Goal: Transaction & Acquisition: Purchase product/service

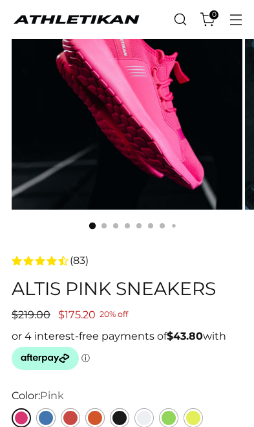
scroll to position [82, 0]
click at [178, 417] on link "Green" at bounding box center [168, 417] width 19 height 19
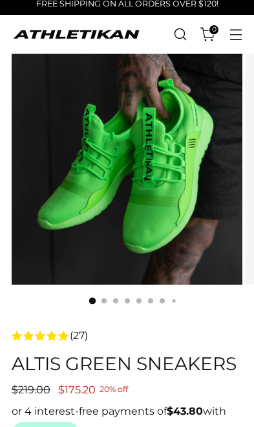
scroll to position [83, 0]
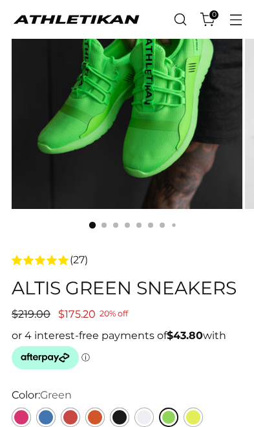
click at [193, 413] on link "Yellow" at bounding box center [193, 417] width 19 height 19
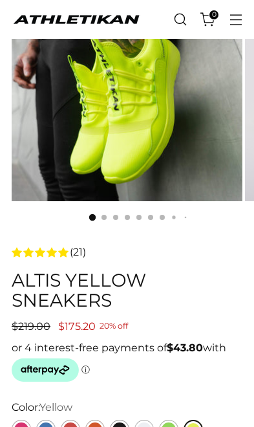
scroll to position [107, 0]
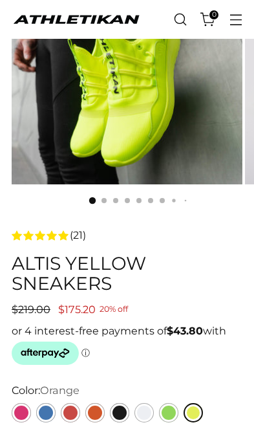
click at [93, 411] on link "Orange" at bounding box center [94, 412] width 19 height 19
